Goal: Find specific page/section: Find specific page/section

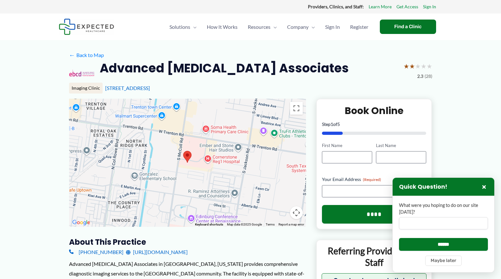
drag, startPoint x: 7, startPoint y: 239, endPoint x: 11, endPoint y: 239, distance: 3.5
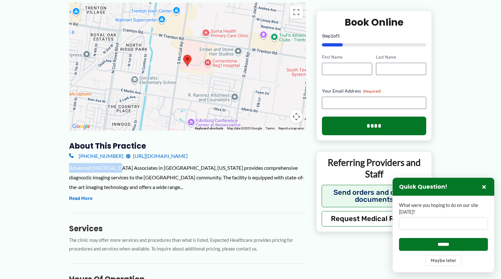
drag, startPoint x: 122, startPoint y: 177, endPoint x: 69, endPoint y: 172, distance: 53.0
copy div "Advanced [MEDICAL_DATA]"
